Goal: Task Accomplishment & Management: Complete application form

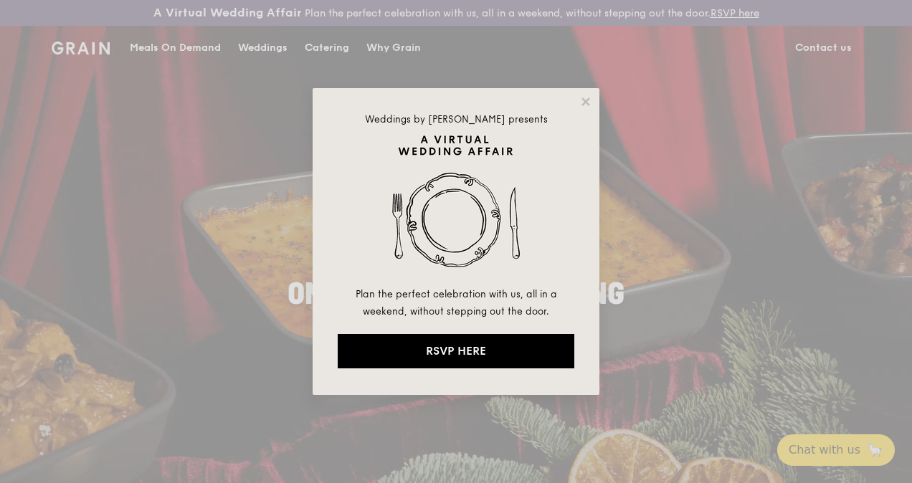
click at [584, 103] on icon at bounding box center [586, 102] width 8 height 8
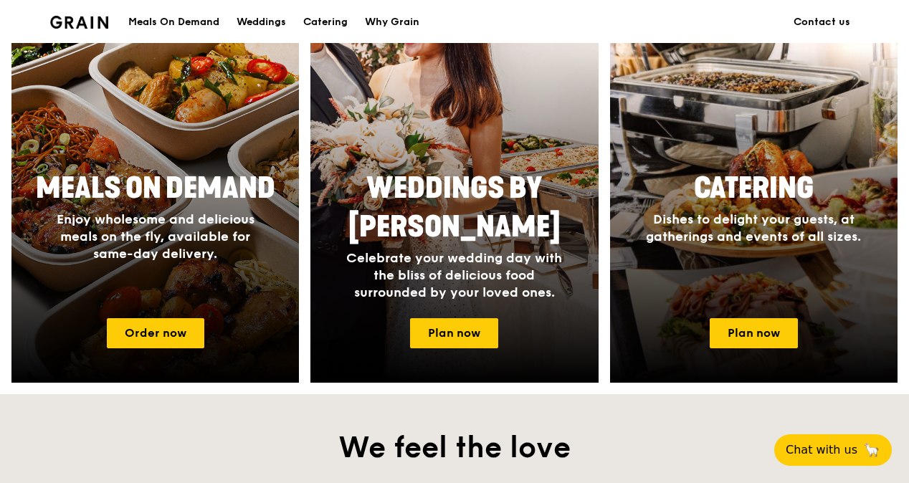
scroll to position [645, 0]
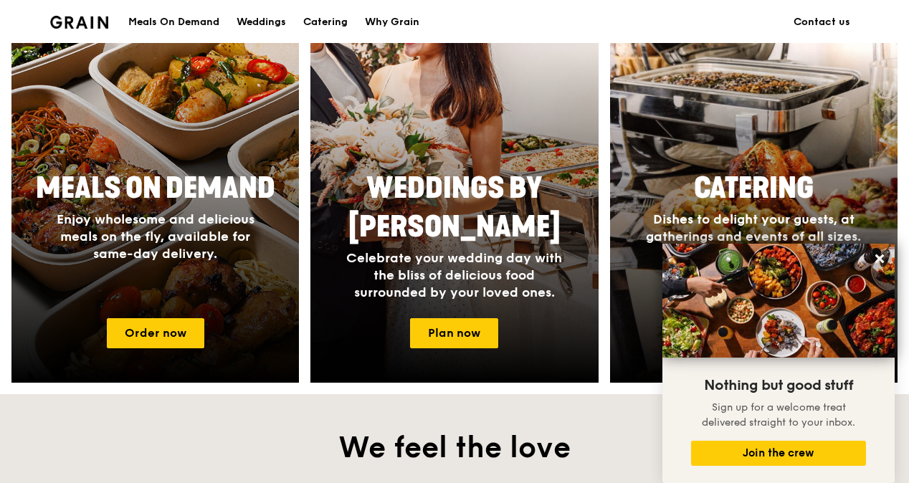
click at [886, 259] on icon at bounding box center [879, 258] width 13 height 13
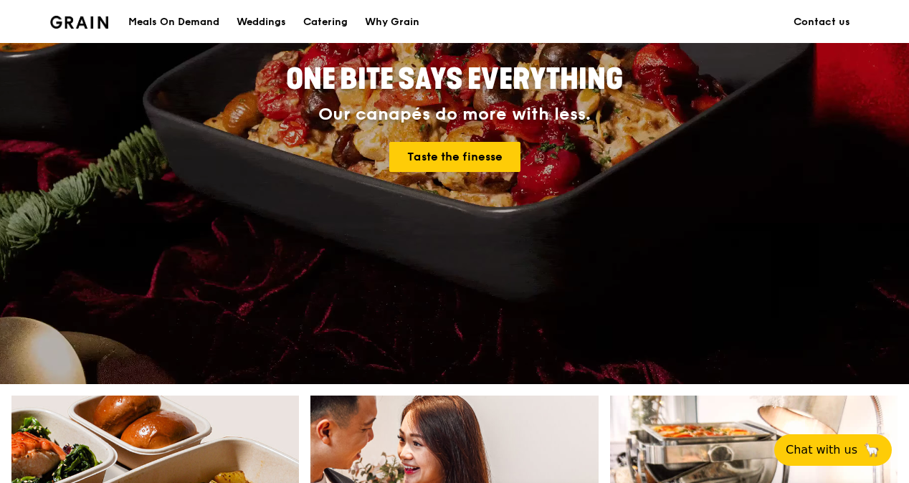
scroll to position [0, 0]
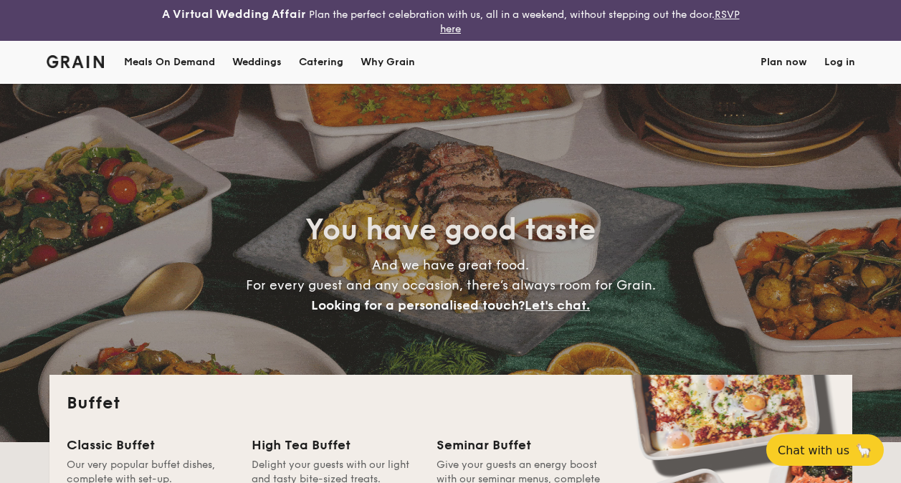
select select
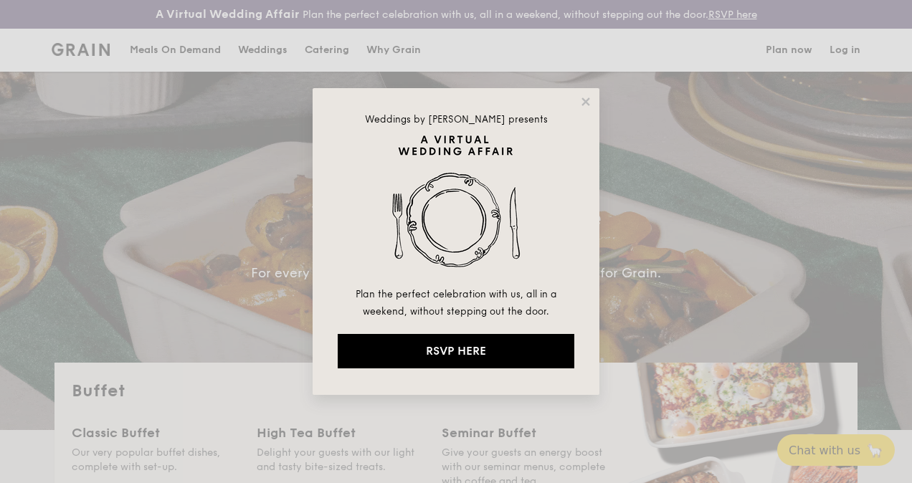
click at [581, 95] on icon at bounding box center [585, 101] width 13 height 13
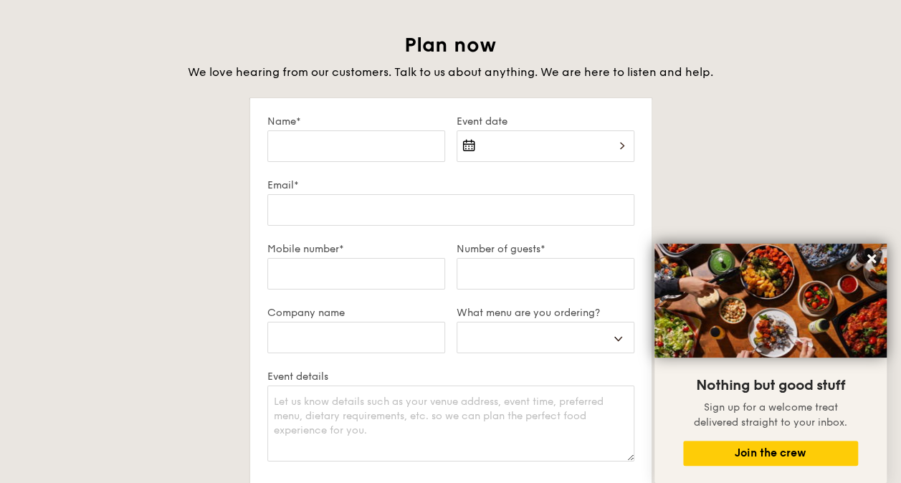
scroll to position [2510, 0]
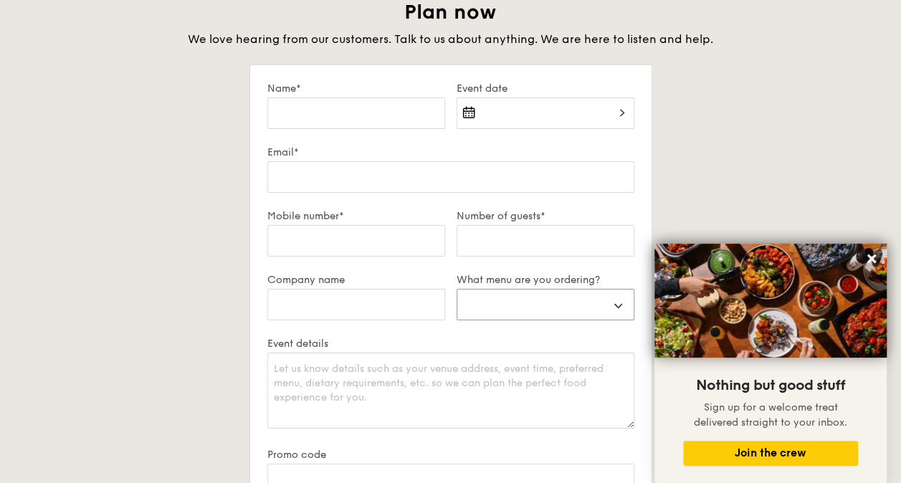
click at [515, 305] on select "Buffet Mini Buffet High Tea Canapés Meal Boxes Wedding" at bounding box center [546, 305] width 178 height 32
click at [716, 165] on div "Plan now We love hearing from our customers. Talk to us about anything. We are …" at bounding box center [450, 331] width 803 height 665
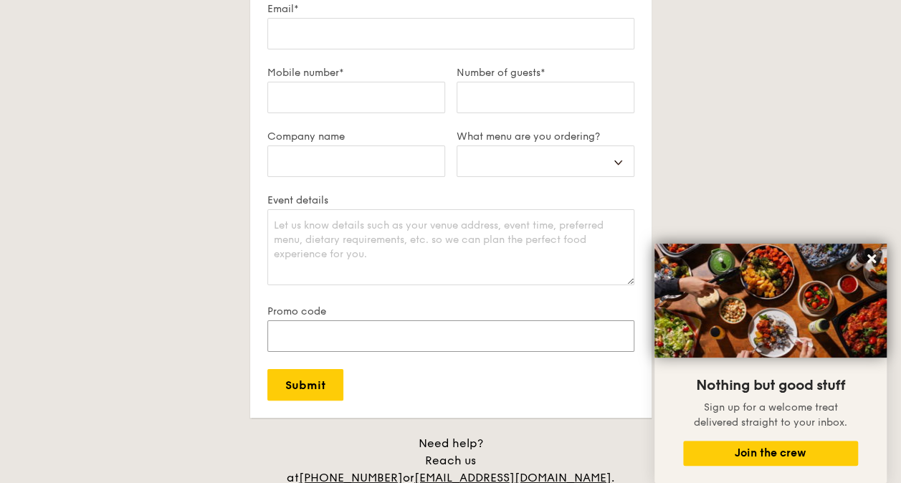
click at [373, 330] on input "Promo code" at bounding box center [450, 337] width 367 height 32
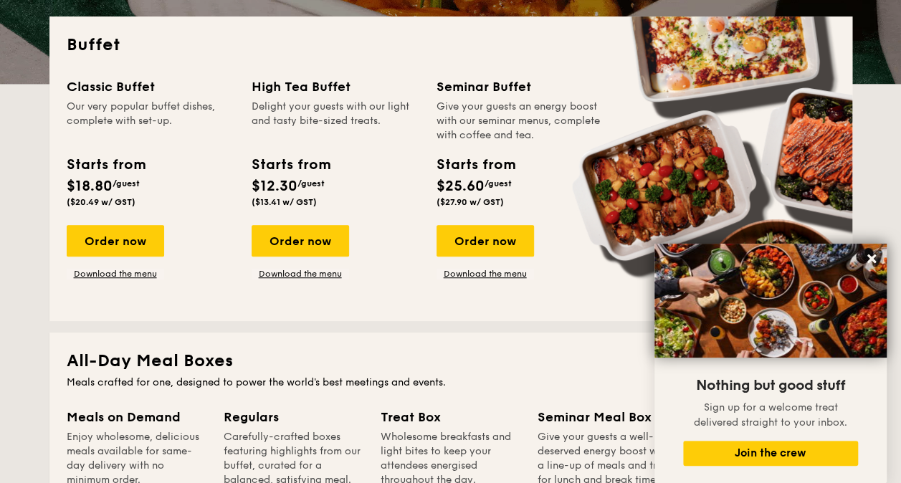
scroll to position [143, 0]
